Goal: Information Seeking & Learning: Learn about a topic

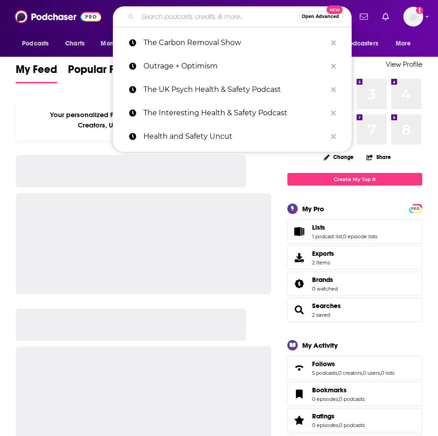
click at [173, 16] on input "Search podcasts, credits, & more..." at bounding box center [218, 16] width 160 height 14
paste input "The HSE Network Podcast"
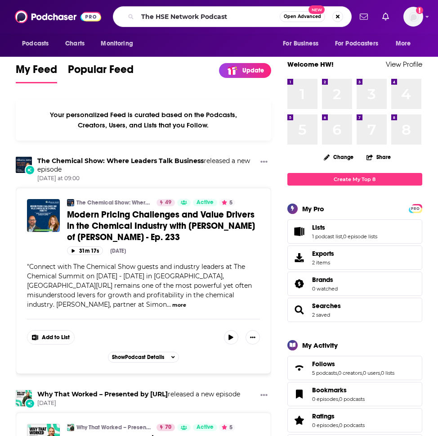
click at [148, 139] on div "Your personalized Feed is curated based on the Podcasts, Creators, Users, and L…" at bounding box center [143, 119] width 255 height 41
click at [232, 20] on input "The HSE Network Podcast" at bounding box center [209, 16] width 142 height 14
drag, startPoint x: 156, startPoint y: 16, endPoint x: 126, endPoint y: 16, distance: 30.2
click at [126, 16] on div "The HSE Network Podcast Open Advanced New" at bounding box center [232, 16] width 239 height 21
type input "HSE Network Podcast"
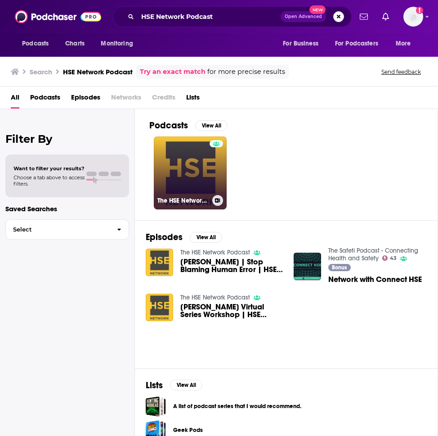
click at [189, 161] on link "The HSE Network Podcast" at bounding box center [190, 172] width 73 height 73
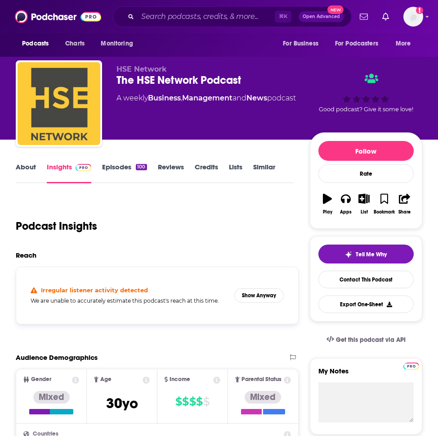
click at [110, 164] on link "Episodes 100" at bounding box center [124, 172] width 45 height 21
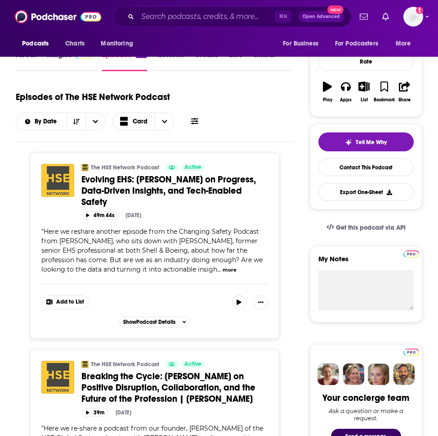
scroll to position [125, 0]
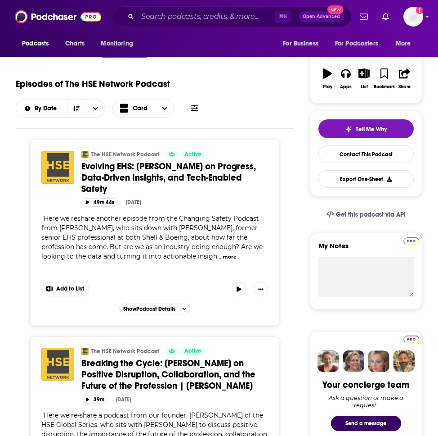
click at [223, 256] on button "more" at bounding box center [230, 257] width 14 height 8
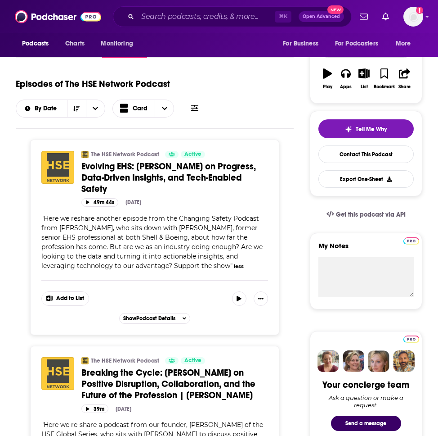
click at [234, 267] on button "less" at bounding box center [239, 266] width 10 height 8
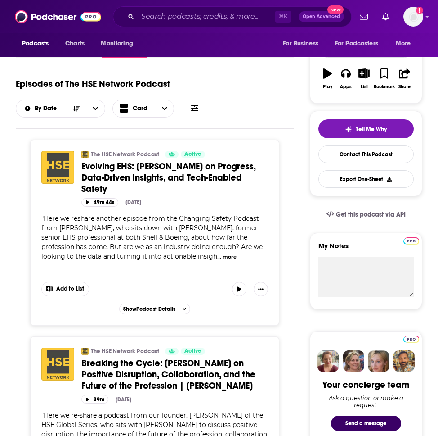
click at [223, 256] on button "more" at bounding box center [230, 257] width 14 height 8
